Goal: Information Seeking & Learning: Compare options

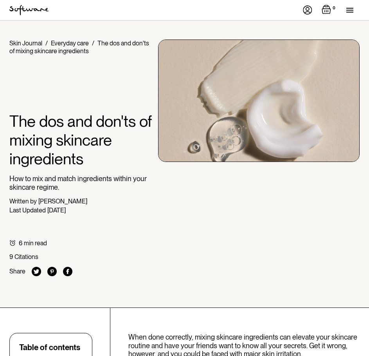
click at [350, 9] on div "menu" at bounding box center [353, 10] width 13 height 20
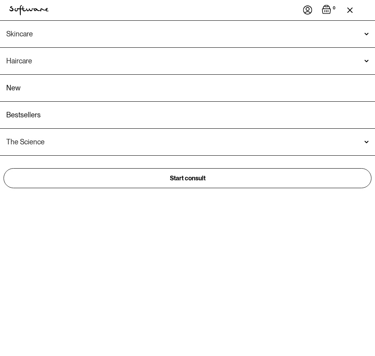
click at [279, 34] on div "Skincare" at bounding box center [187, 34] width 363 height 8
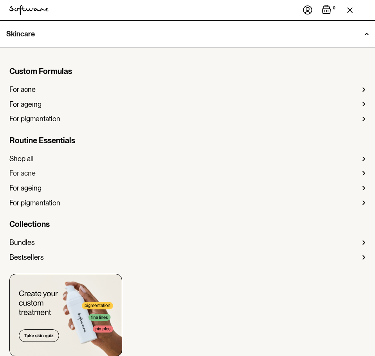
click at [27, 175] on div "For acne" at bounding box center [22, 173] width 26 height 9
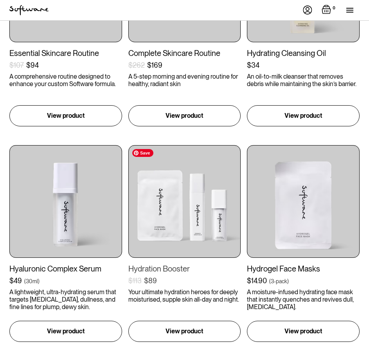
scroll to position [117, 0]
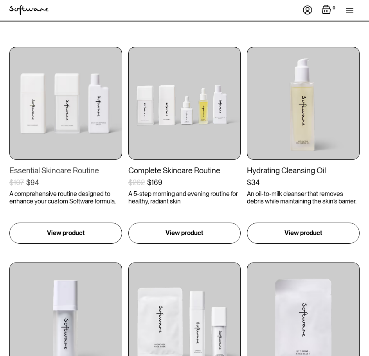
click at [86, 172] on div "Essential Skincare Routine" at bounding box center [65, 170] width 113 height 9
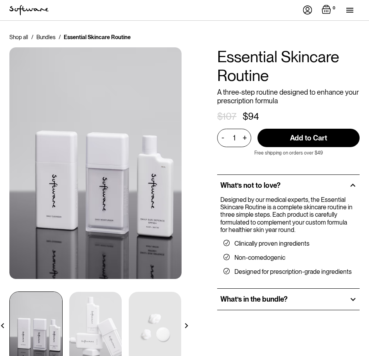
scroll to position [78, 0]
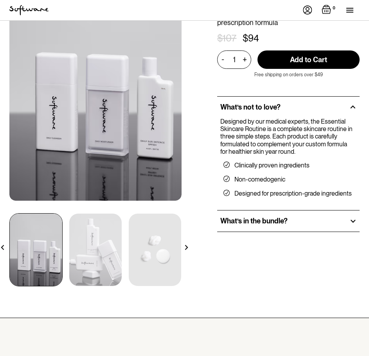
click at [264, 222] on h2 "What’s in the bundle?" at bounding box center [253, 221] width 67 height 9
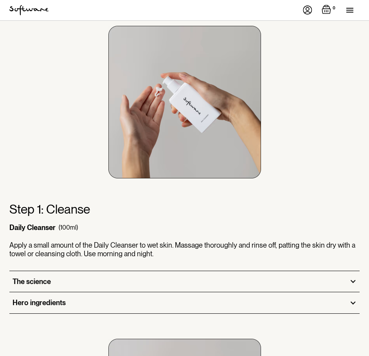
scroll to position [627, 0]
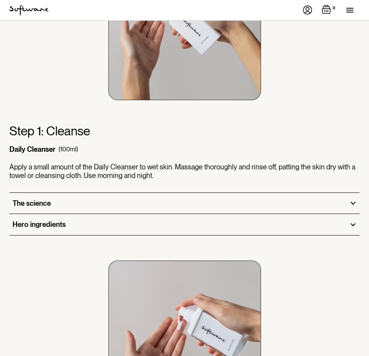
click at [174, 200] on div "The science" at bounding box center [184, 203] width 350 height 21
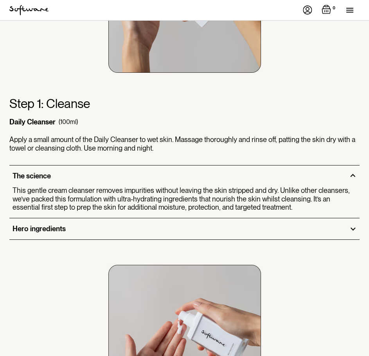
scroll to position [666, 0]
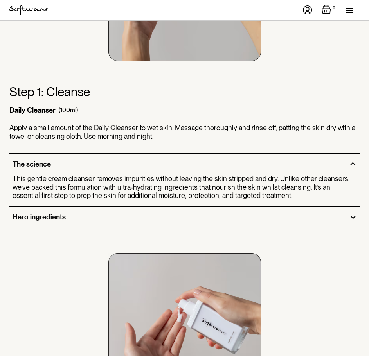
click at [166, 208] on div "Hero ingredients" at bounding box center [184, 217] width 350 height 21
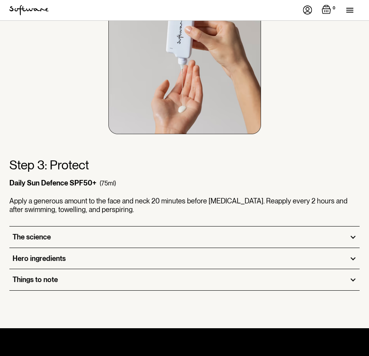
scroll to position [1371, 0]
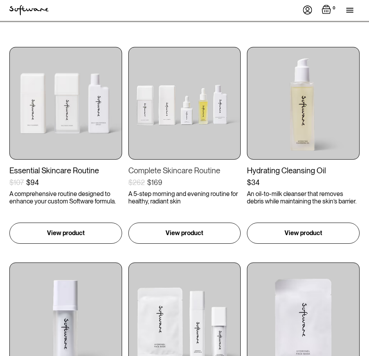
click at [182, 167] on div "Complete Skincare Routine" at bounding box center [184, 170] width 113 height 9
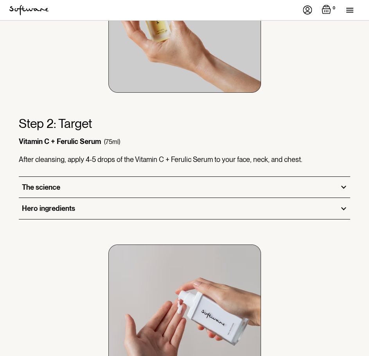
scroll to position [940, 0]
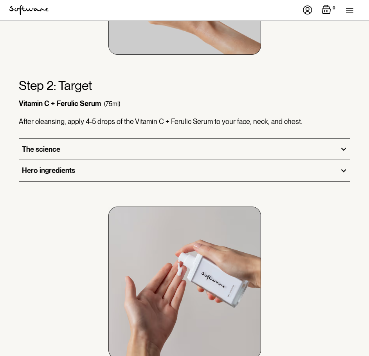
click at [203, 145] on div "The science" at bounding box center [185, 149] width 332 height 21
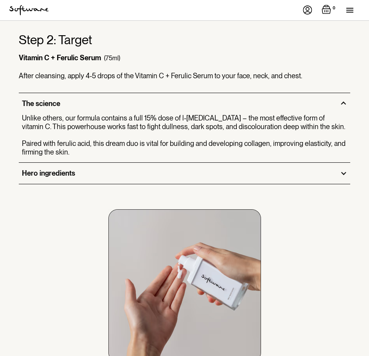
scroll to position [1018, 0]
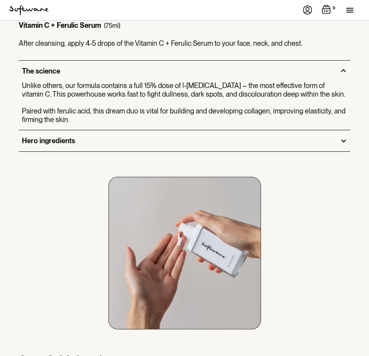
click at [192, 140] on div "Hero ingredients" at bounding box center [185, 140] width 332 height 21
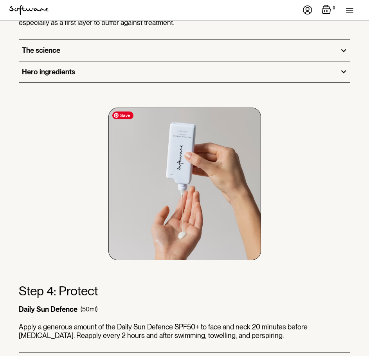
scroll to position [1410, 0]
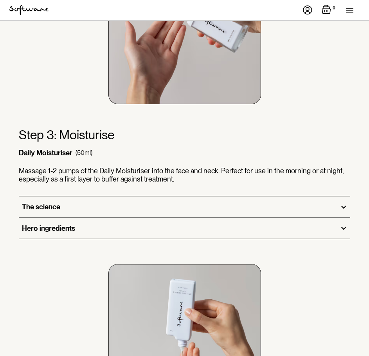
click at [163, 226] on div "Hero ingredients" at bounding box center [185, 228] width 332 height 21
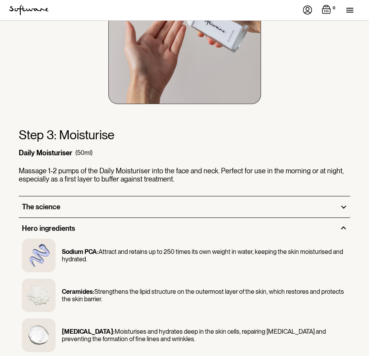
scroll to position [1527, 0]
